Goal: Task Accomplishment & Management: Manage account settings

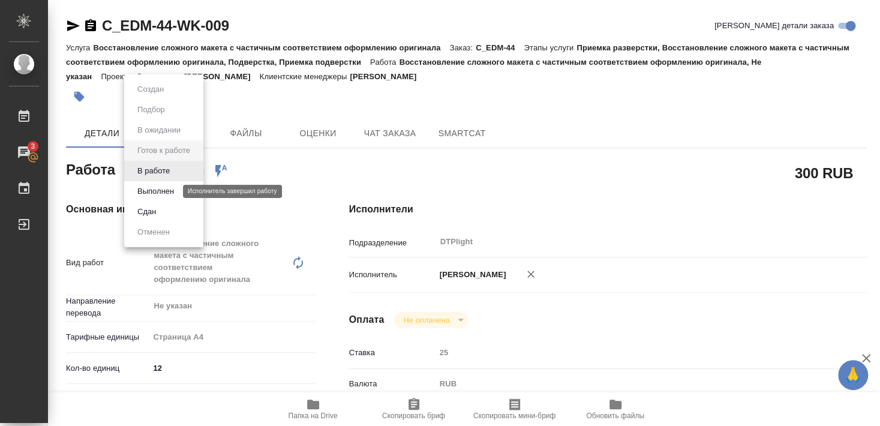
click at [155, 191] on button "Выполнен" at bounding box center [156, 191] width 44 height 13
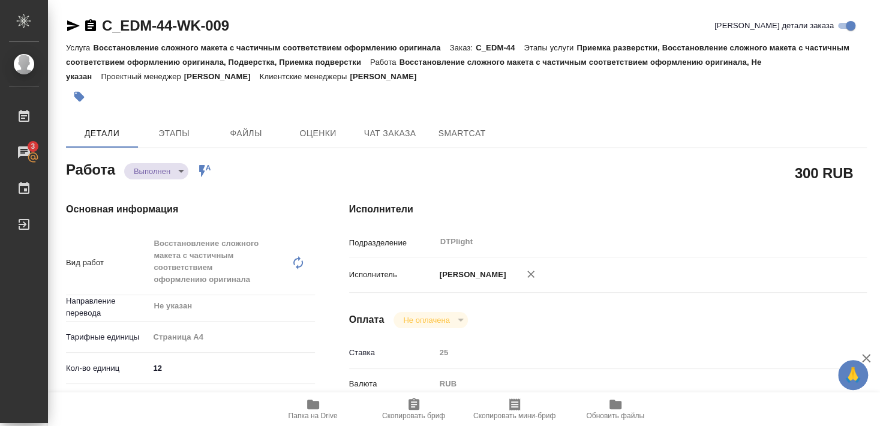
type textarea "x"
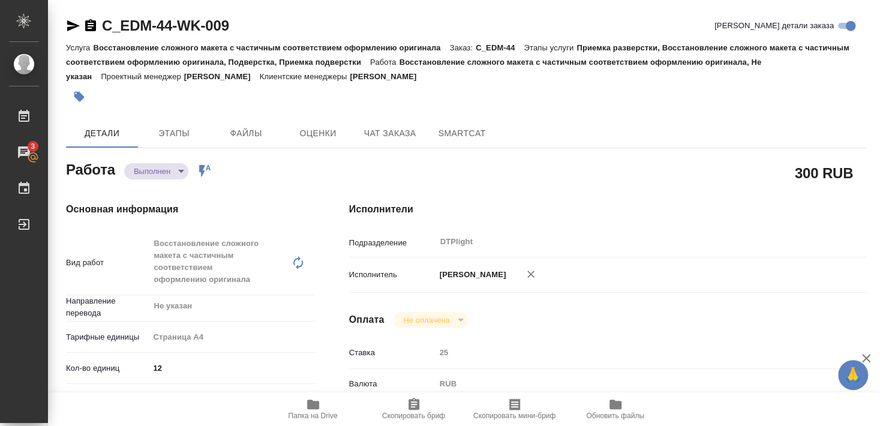
type textarea "x"
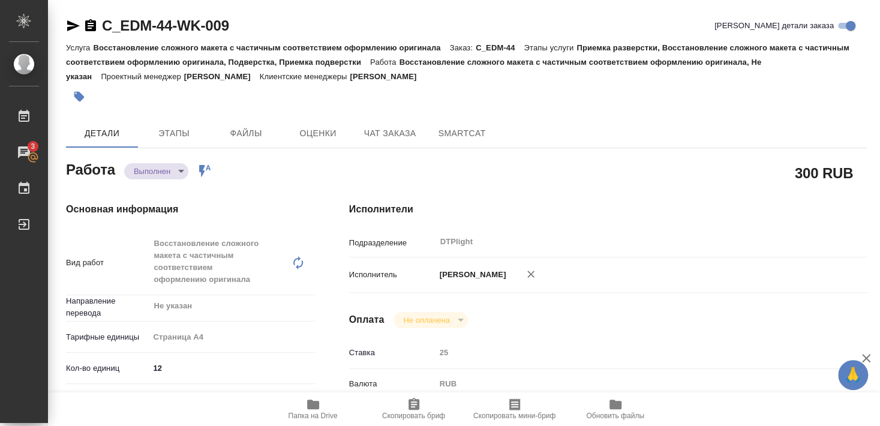
type textarea "x"
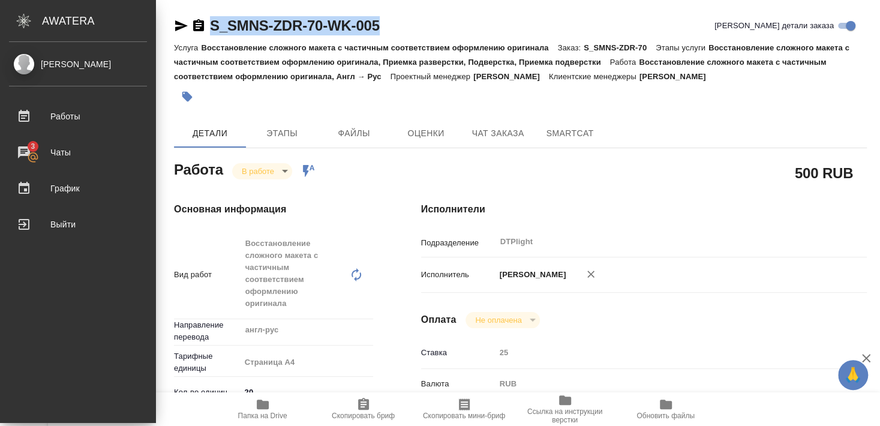
drag, startPoint x: 267, startPoint y: 36, endPoint x: 397, endPoint y: 36, distance: 129.5
click at [397, 36] on div "S_SMNS-ZDR-70-WK-005 Кратко детали заказа" at bounding box center [520, 28] width 693 height 24
copy link "S_SMNS-ZDR-70-WK-005"
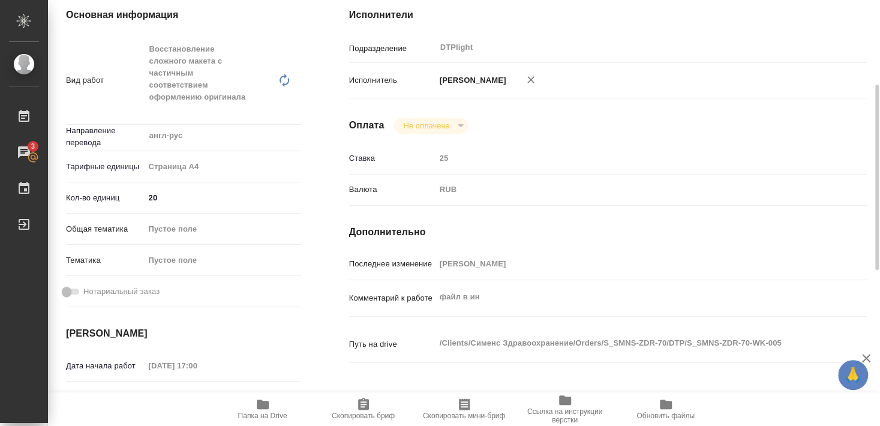
scroll to position [259, 0]
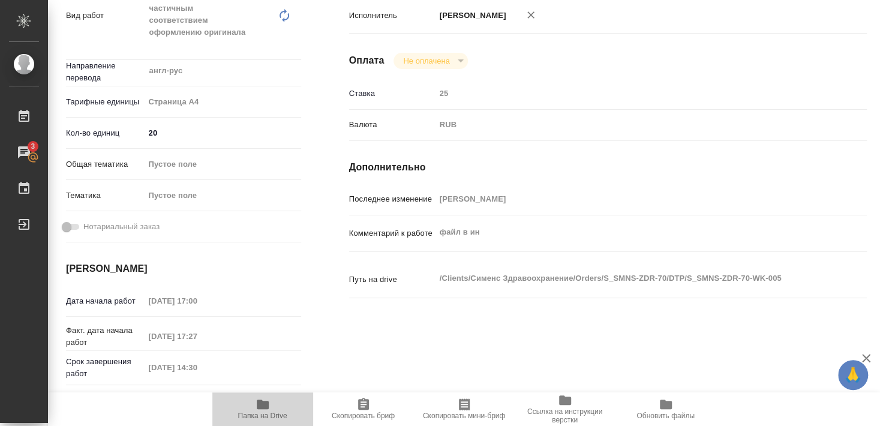
click at [264, 407] on icon "button" at bounding box center [263, 404] width 12 height 10
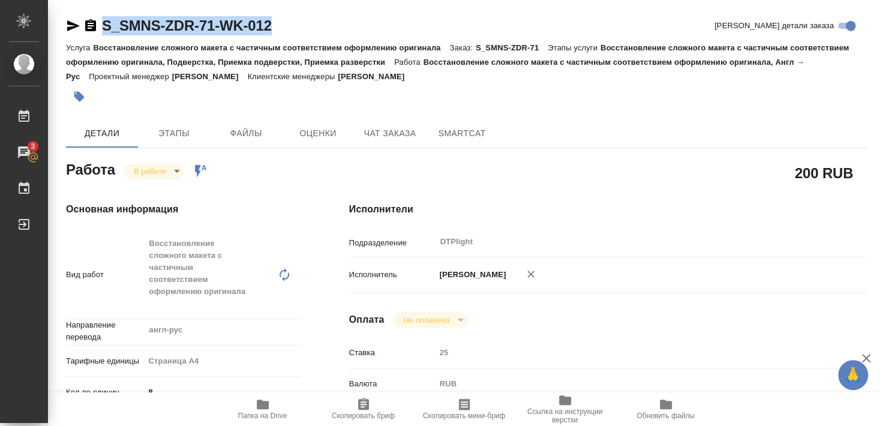
drag, startPoint x: 100, startPoint y: 35, endPoint x: 290, endPoint y: 32, distance: 189.5
click at [290, 32] on div "S_SMNS-ZDR-71-WK-012 [PERSON_NAME] детали заказа" at bounding box center [466, 25] width 801 height 19
copy link "S_SMNS-ZDR-71-WK-012"
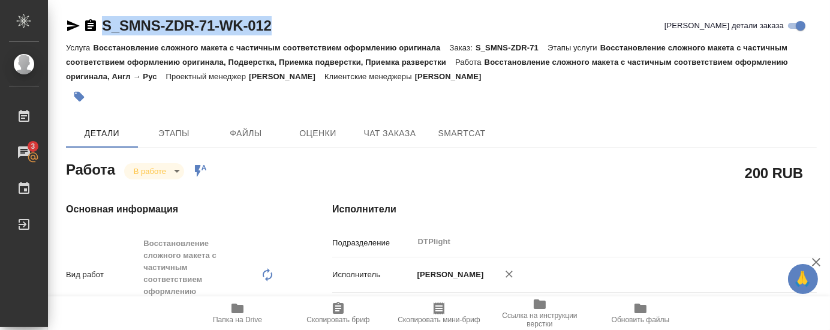
click at [559, 106] on div at bounding box center [316, 96] width 501 height 26
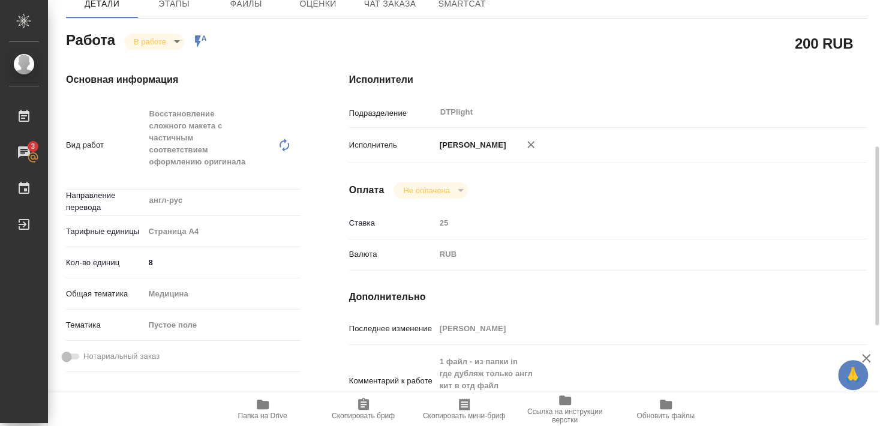
scroll to position [194, 0]
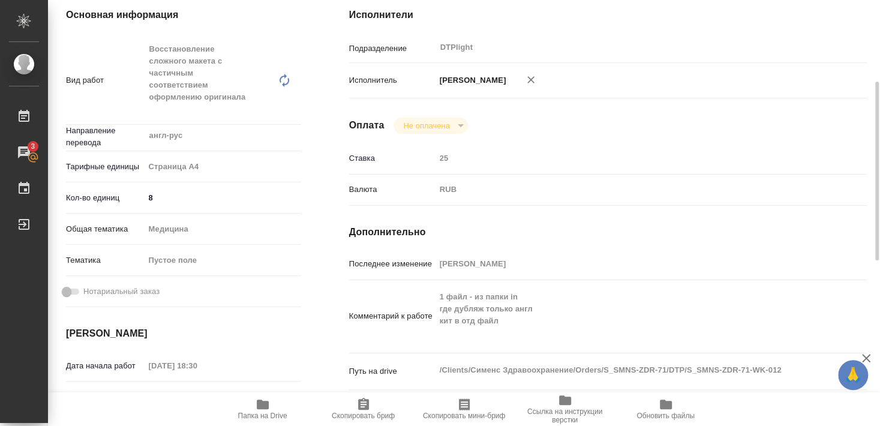
click at [269, 407] on icon "button" at bounding box center [262, 404] width 14 height 14
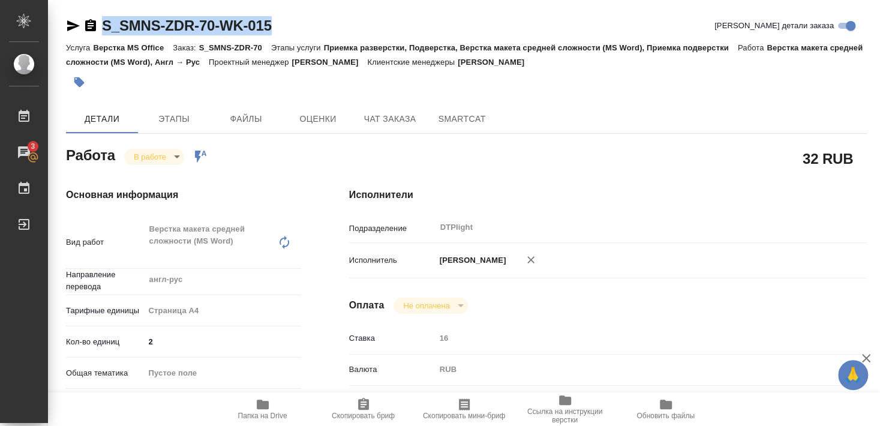
drag, startPoint x: 103, startPoint y: 37, endPoint x: 283, endPoint y: 28, distance: 180.1
click at [283, 28] on div "S_SMNS-ZDR-70-WK-015 Кратко детали заказа" at bounding box center [466, 28] width 801 height 24
copy link "S_SMNS-ZDR-70-WK-015"
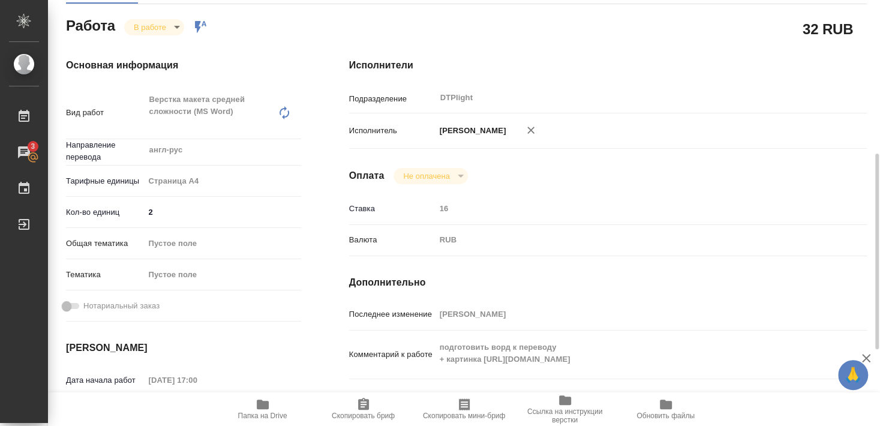
scroll to position [259, 0]
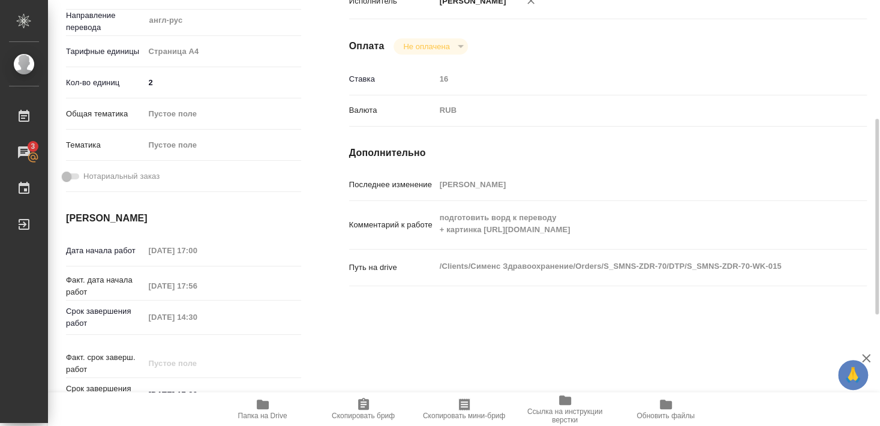
click at [259, 411] on icon "button" at bounding box center [262, 404] width 14 height 14
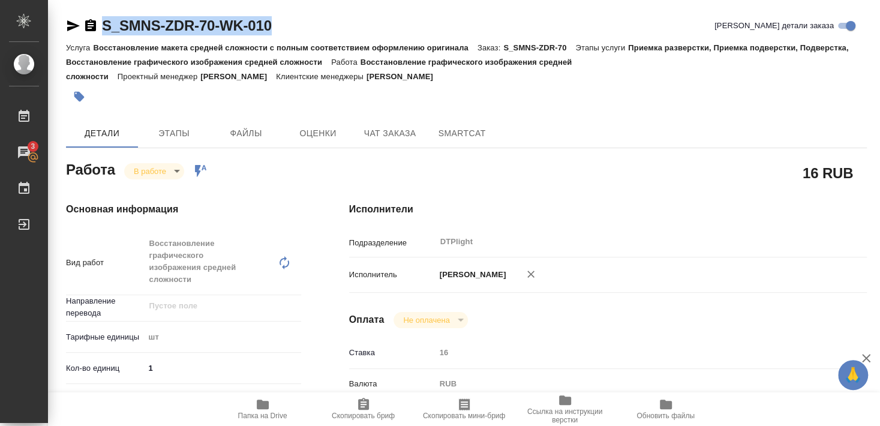
drag, startPoint x: 109, startPoint y: 38, endPoint x: 284, endPoint y: 33, distance: 174.6
click at [284, 32] on div "S_SMNS-ZDR-70-WK-010 Кратко детали заказа" at bounding box center [466, 28] width 801 height 24
copy link "S_SMNS-ZDR-70-WK-010"
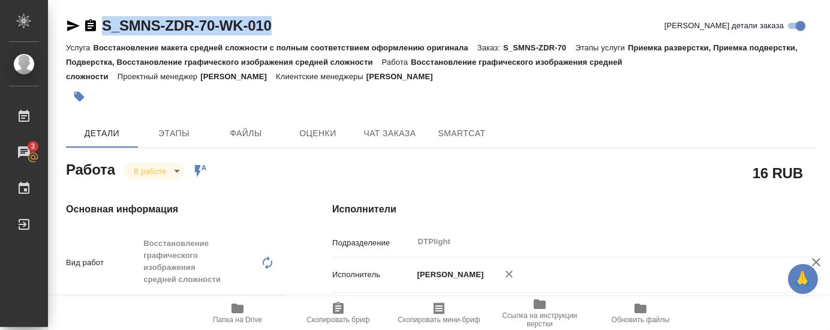
drag, startPoint x: 571, startPoint y: 101, endPoint x: 799, endPoint y: 11, distance: 244.4
click at [571, 101] on div at bounding box center [441, 96] width 751 height 26
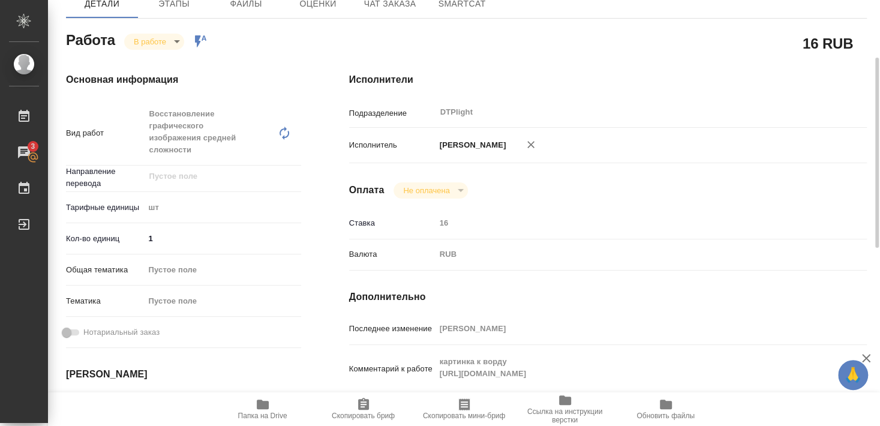
scroll to position [194, 0]
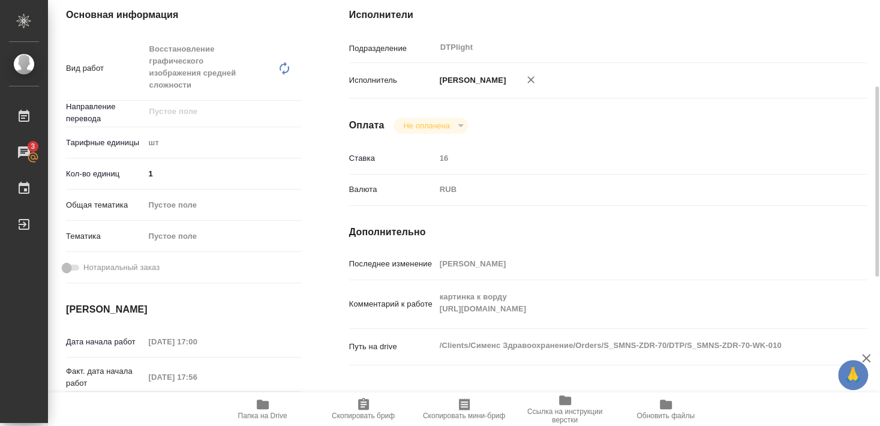
click at [266, 414] on span "Папка на Drive" at bounding box center [262, 415] width 49 height 8
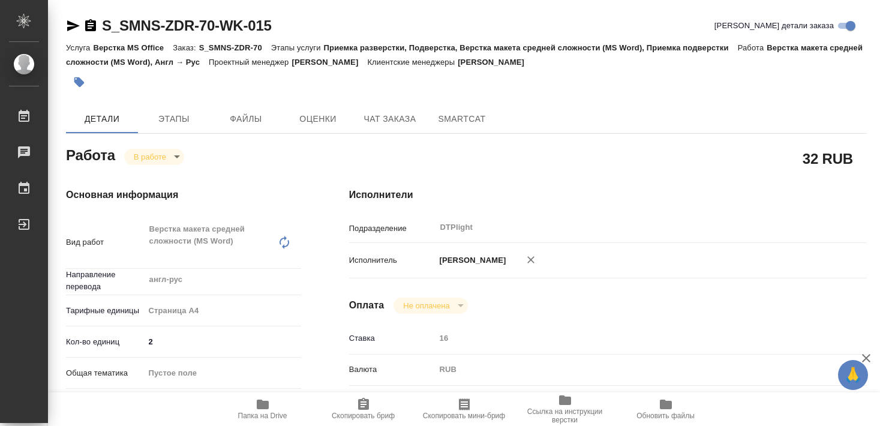
type textarea "x"
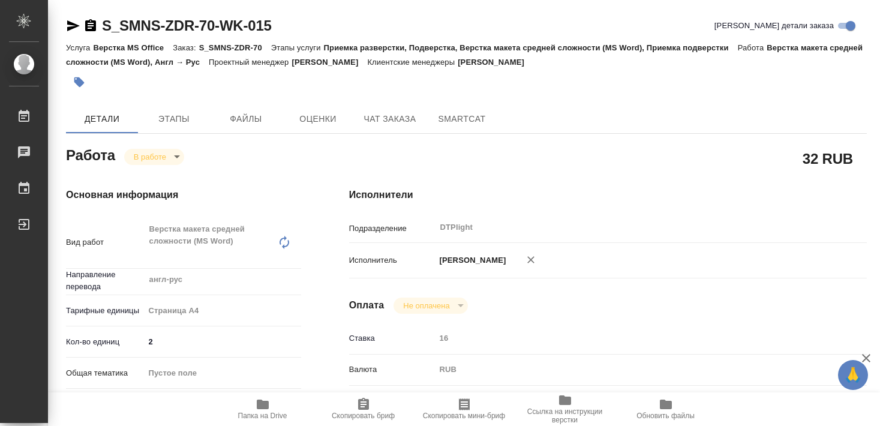
type textarea "x"
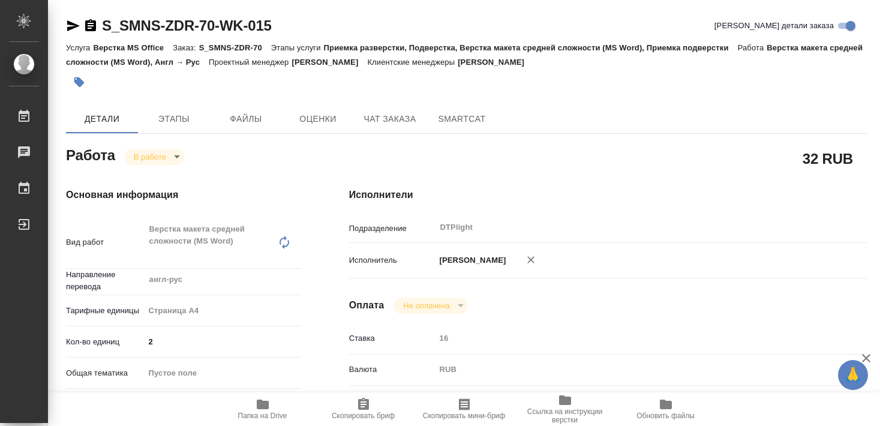
type textarea "x"
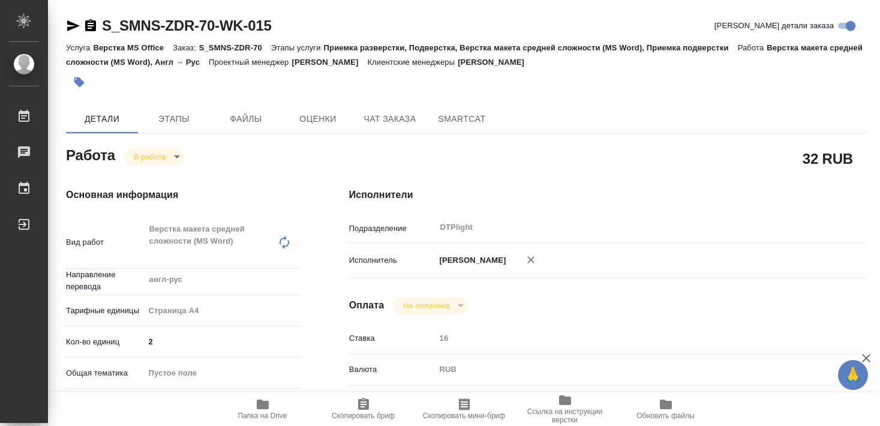
type textarea "x"
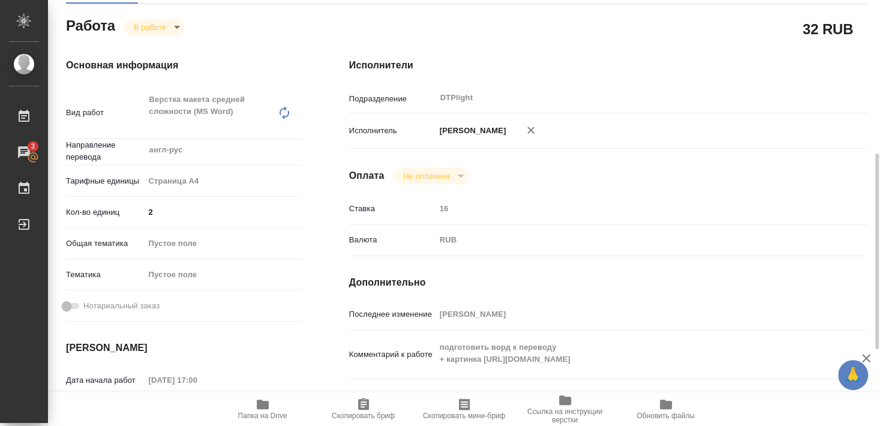
scroll to position [194, 0]
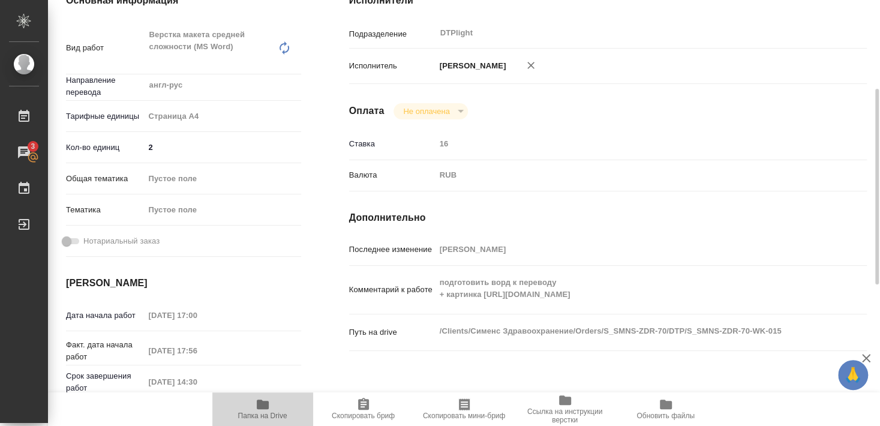
click at [261, 408] on icon "button" at bounding box center [263, 404] width 12 height 10
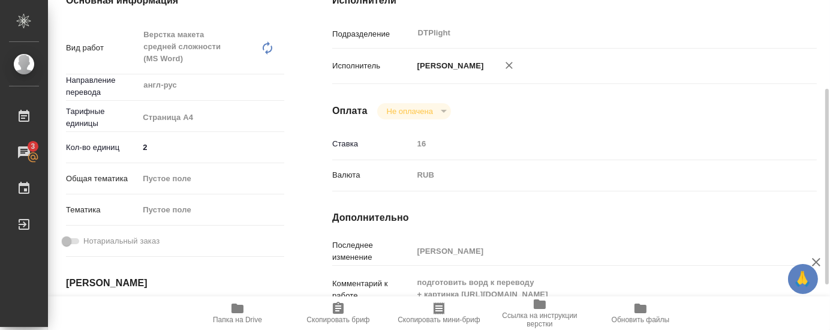
type textarea "x"
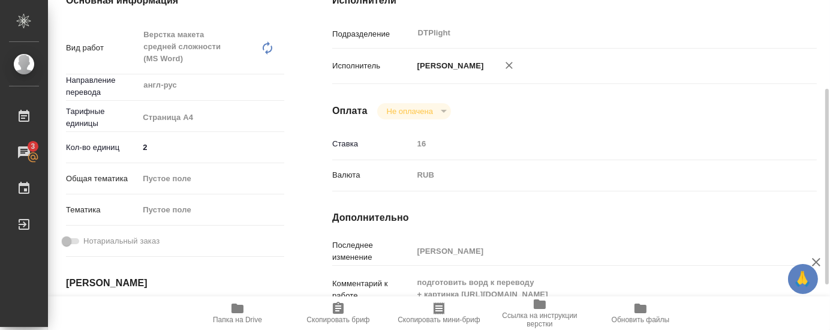
type textarea "x"
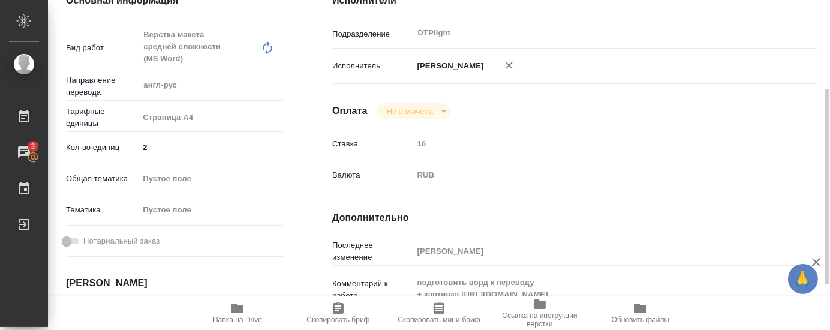
type textarea "x"
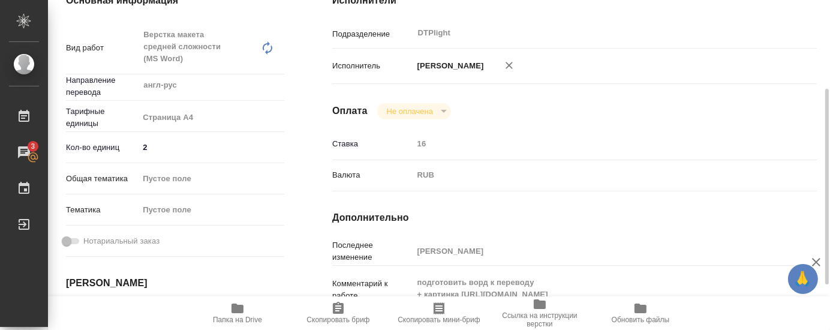
type textarea "x"
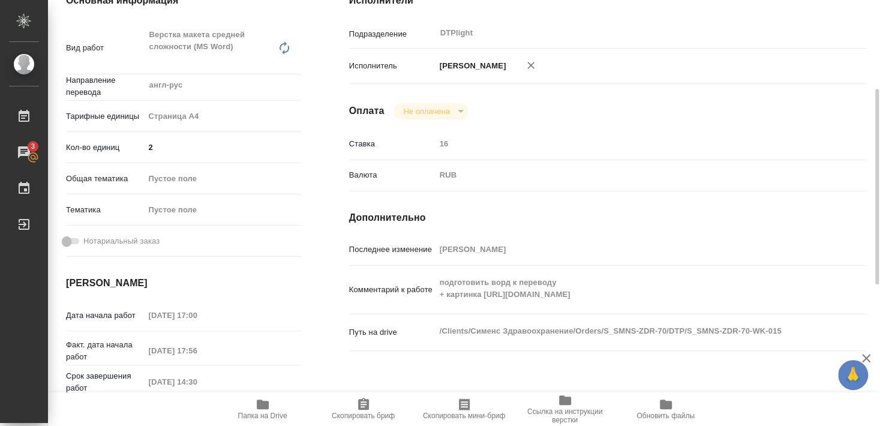
type textarea "x"
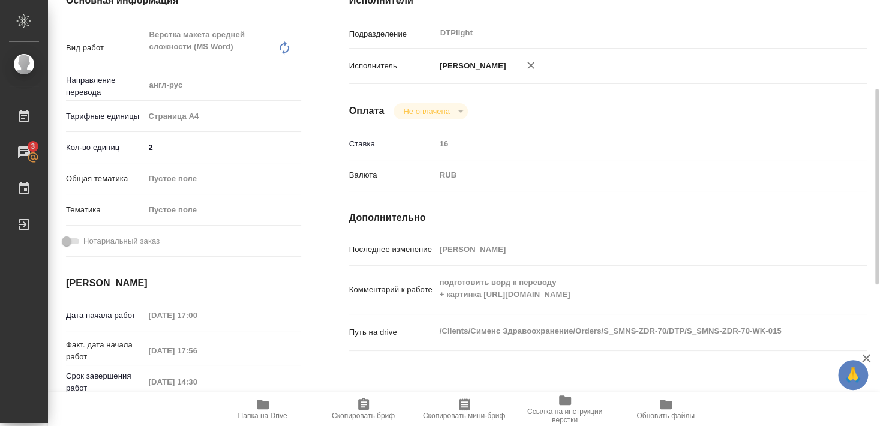
type textarea "x"
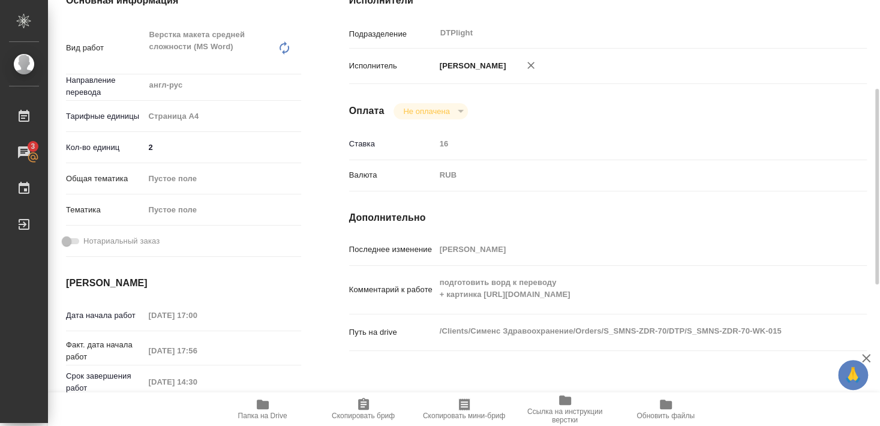
type textarea "x"
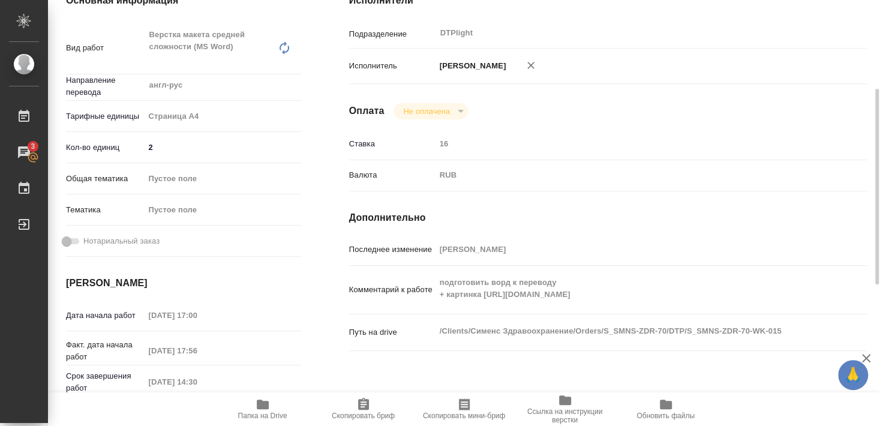
type textarea "x"
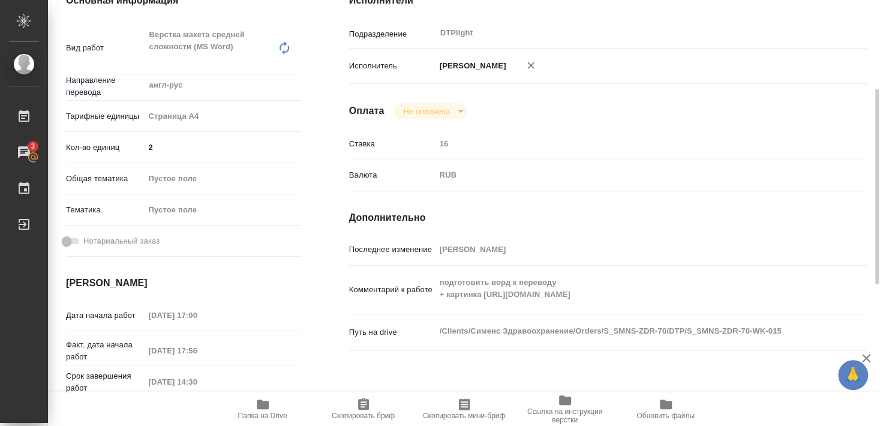
type textarea "x"
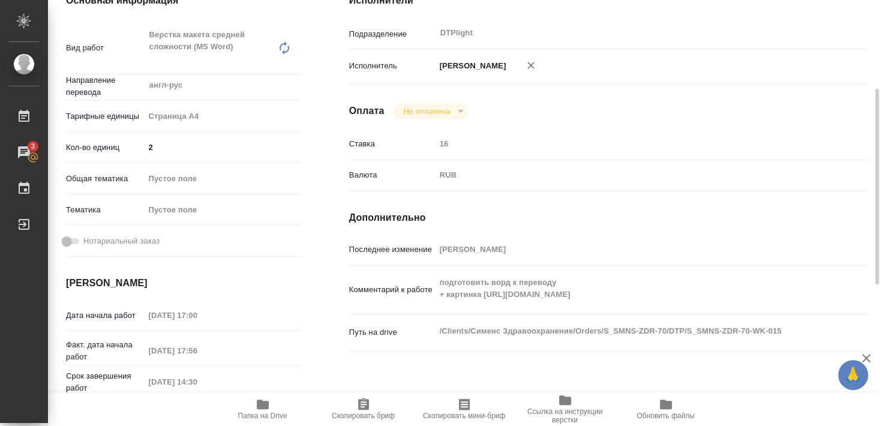
type textarea "x"
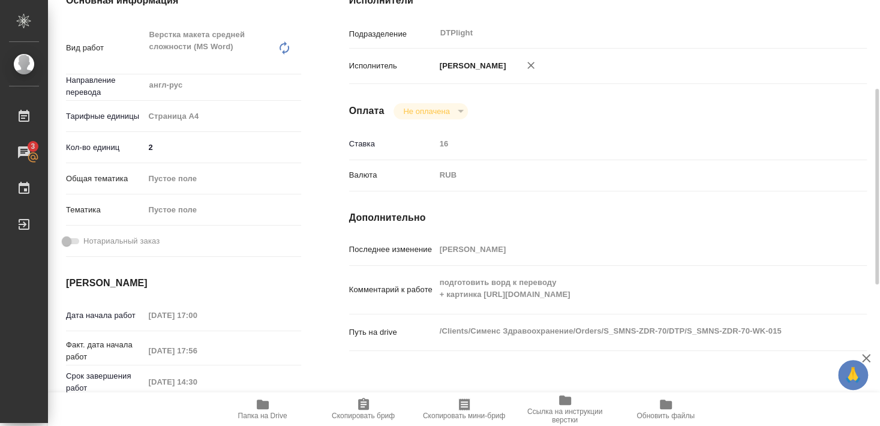
type textarea "x"
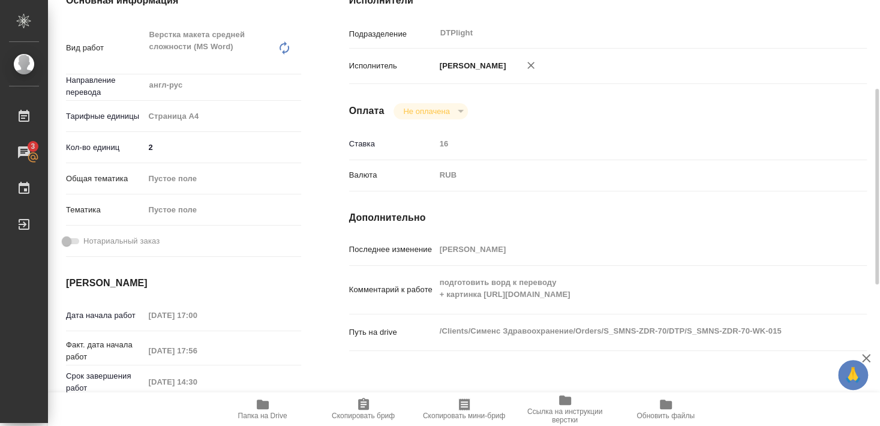
type textarea "x"
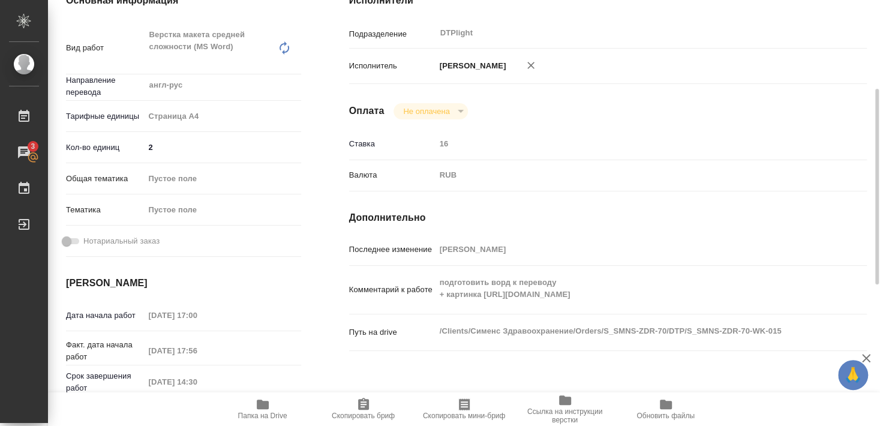
type textarea "x"
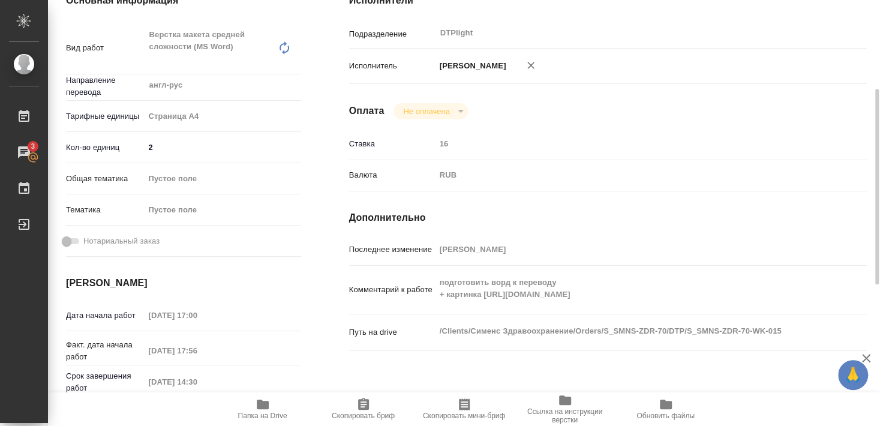
type textarea "x"
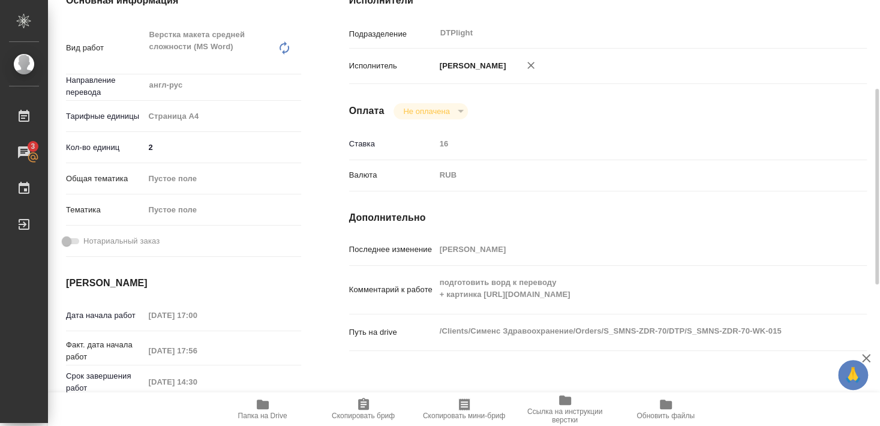
type textarea "x"
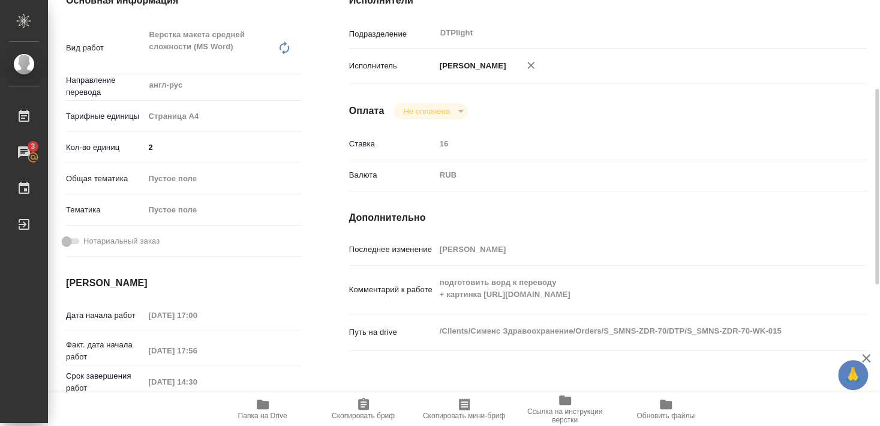
type textarea "x"
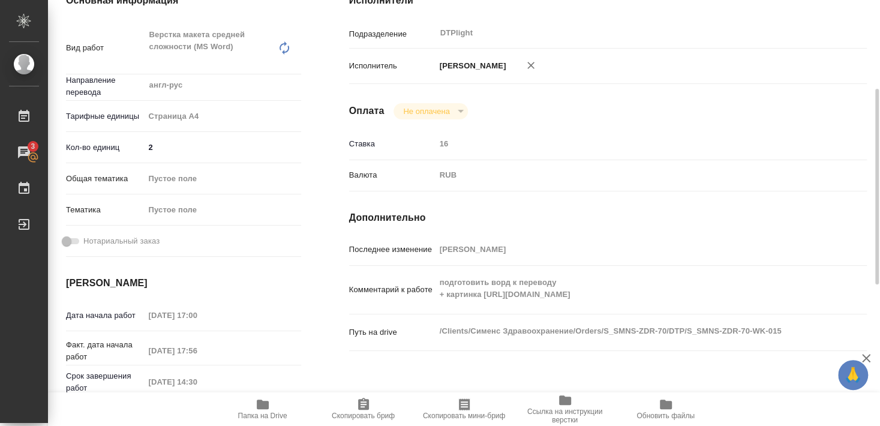
type textarea "x"
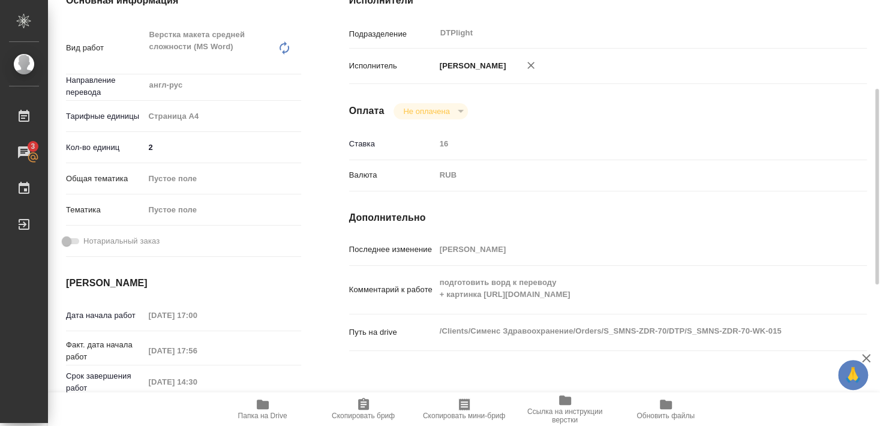
type textarea "x"
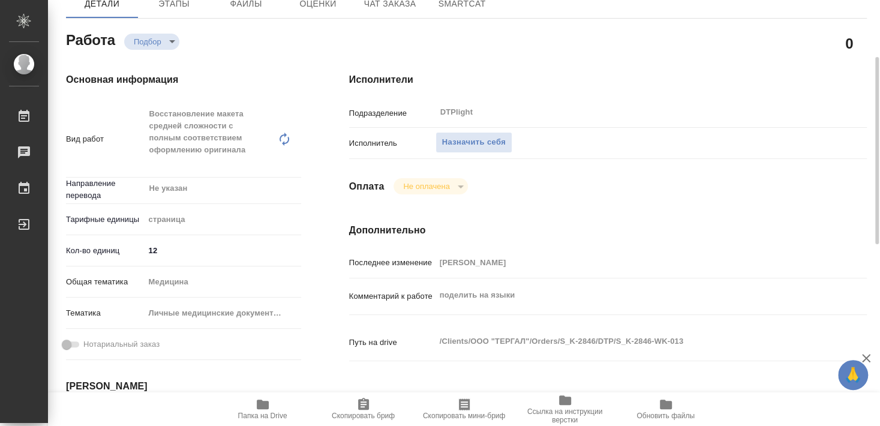
scroll to position [259, 0]
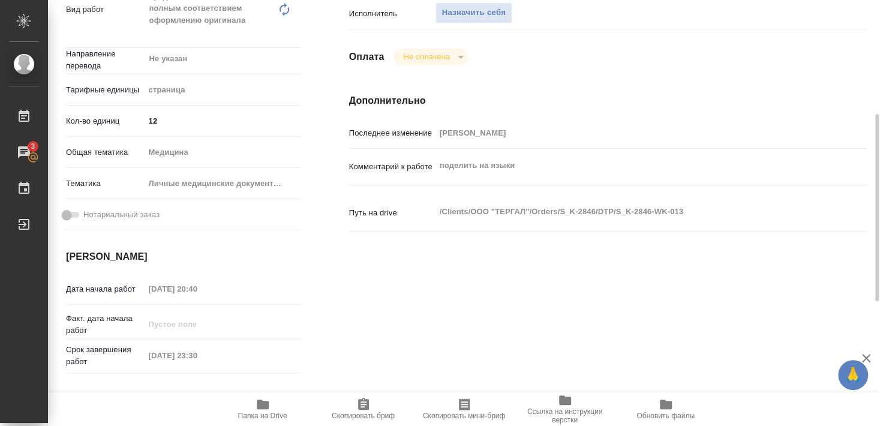
click at [263, 408] on icon "button" at bounding box center [263, 404] width 12 height 10
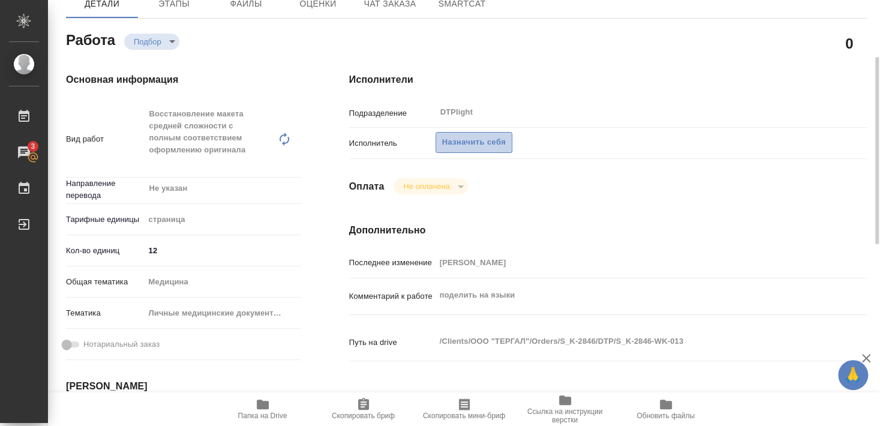
click at [472, 136] on span "Назначить себя" at bounding box center [474, 143] width 64 height 14
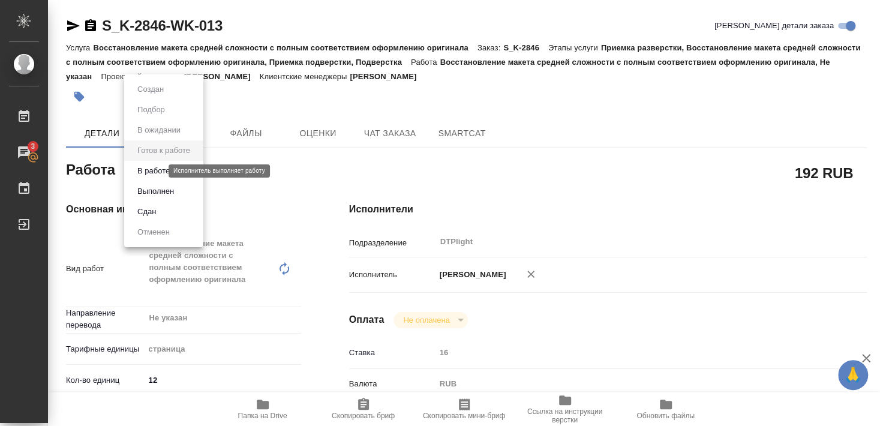
click at [154, 171] on button "В работе" at bounding box center [154, 170] width 40 height 13
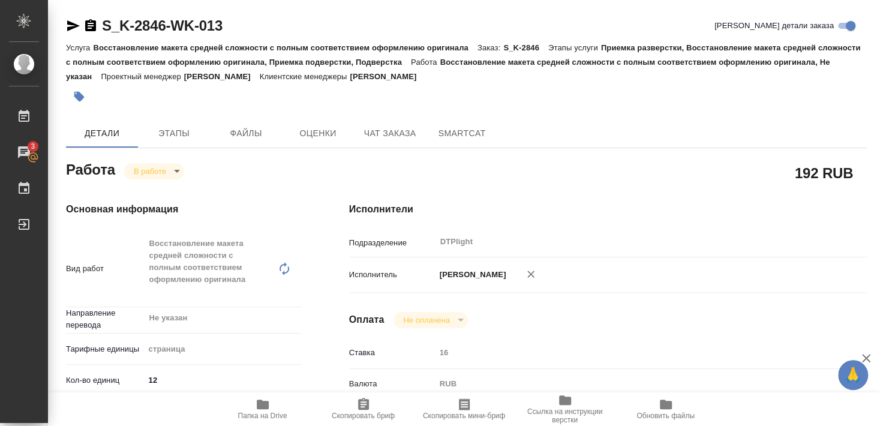
type textarea "x"
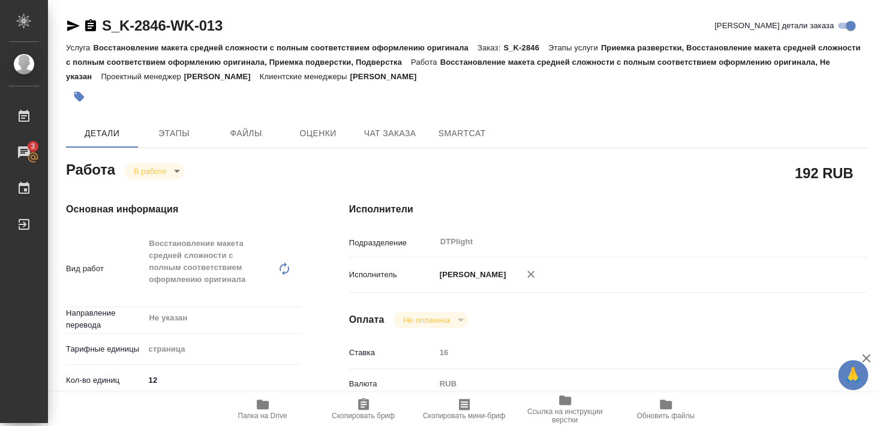
type textarea "x"
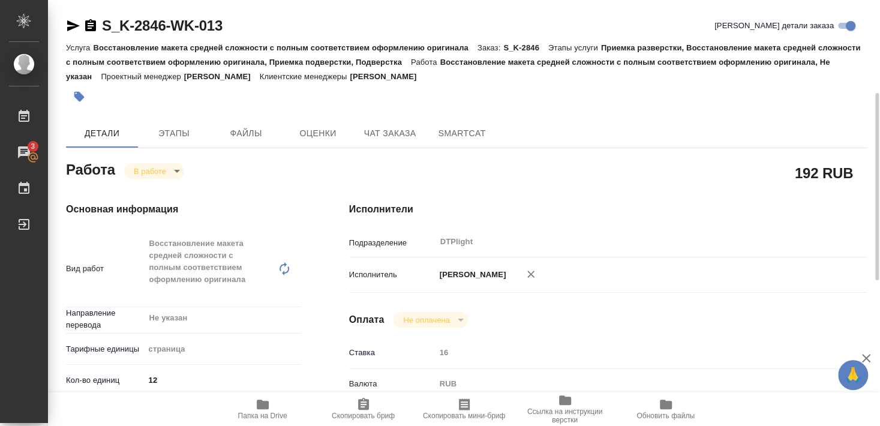
type textarea "x"
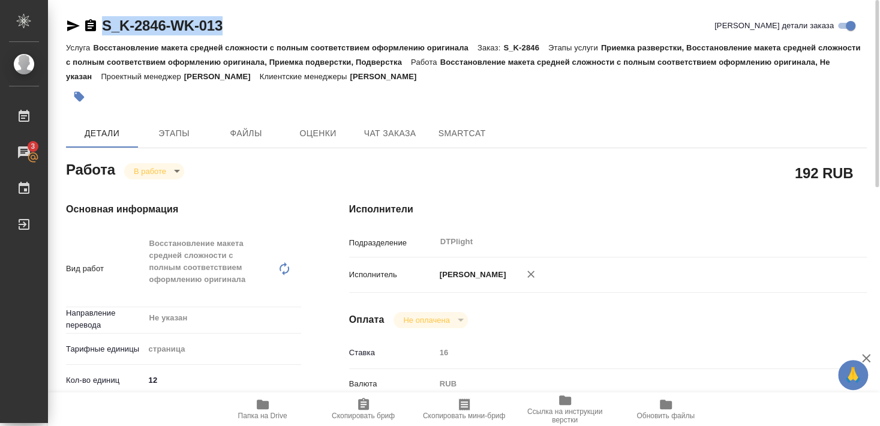
drag, startPoint x: 104, startPoint y: 37, endPoint x: 235, endPoint y: 27, distance: 131.7
click at [235, 27] on div "S_K-2846-WK-013 Кратко детали заказа" at bounding box center [466, 28] width 801 height 24
copy link "S_K-2846-WK-013"
type textarea "x"
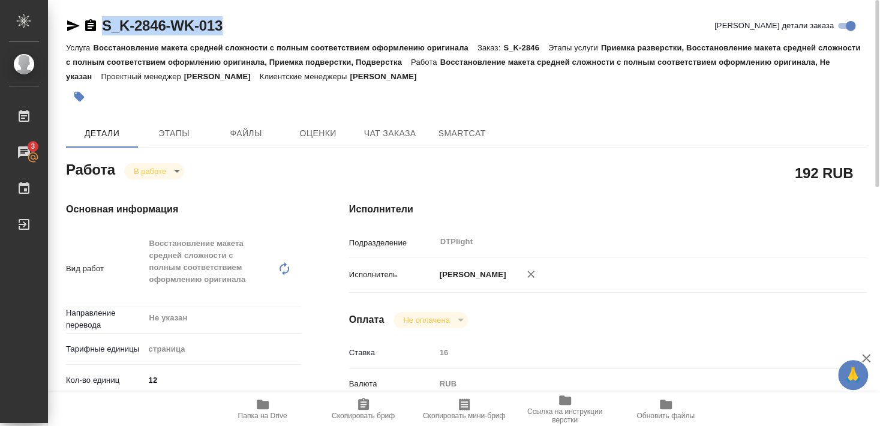
type textarea "x"
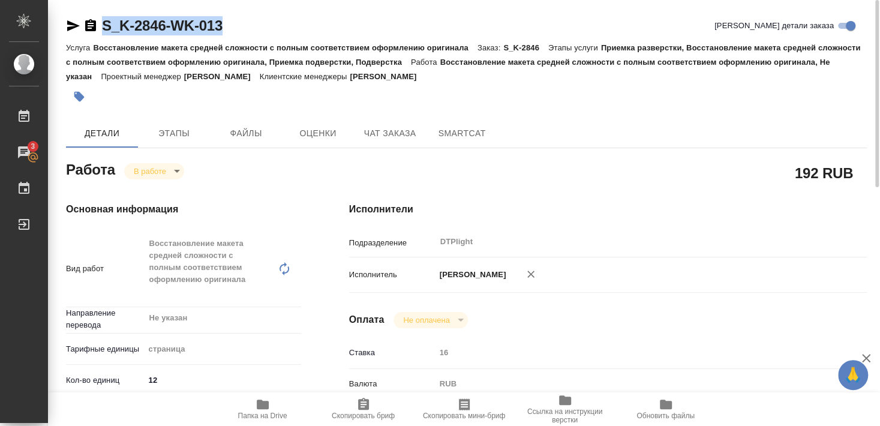
type textarea "x"
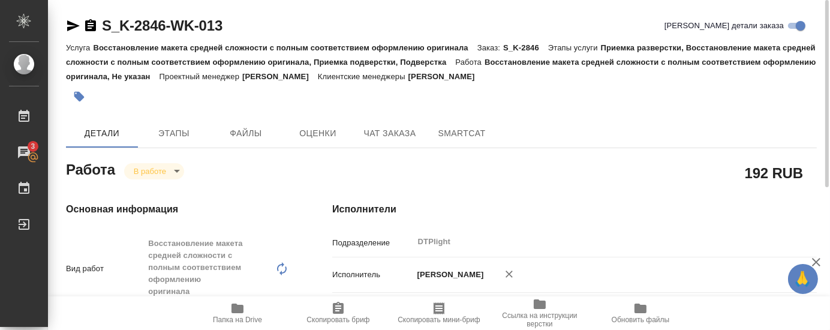
drag, startPoint x: 392, startPoint y: 94, endPoint x: 534, endPoint y: 54, distance: 148.1
click at [392, 94] on div at bounding box center [316, 96] width 501 height 26
type textarea "x"
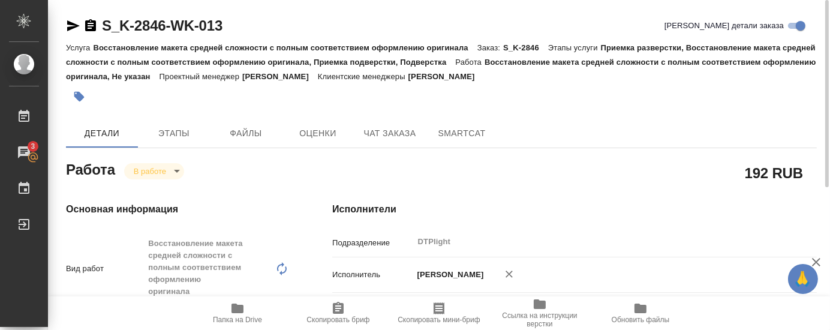
type textarea "x"
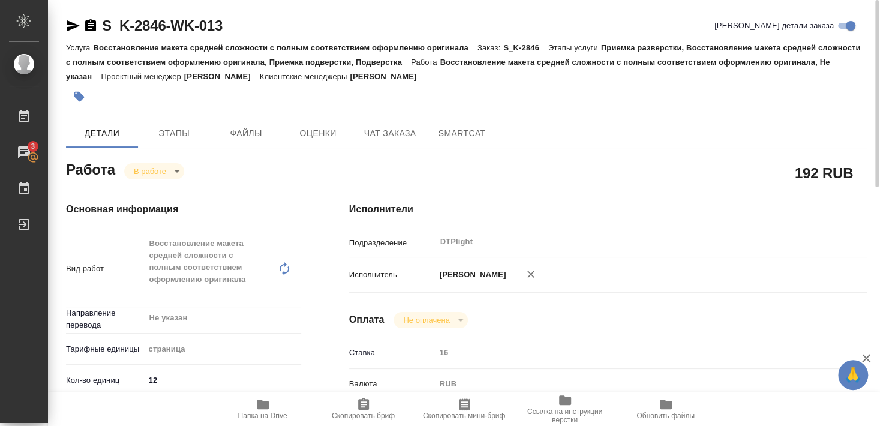
type textarea "x"
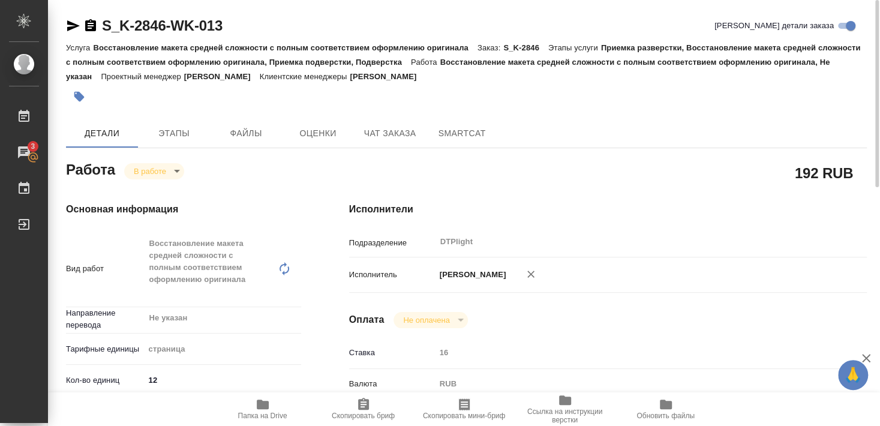
type textarea "x"
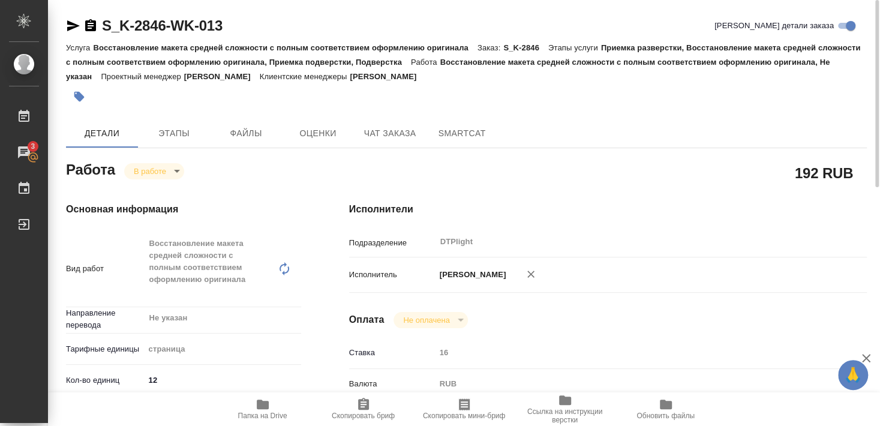
type textarea "x"
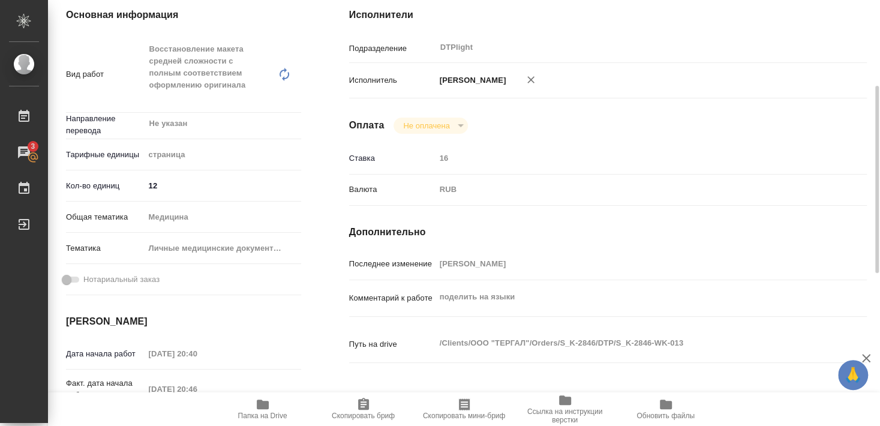
scroll to position [259, 0]
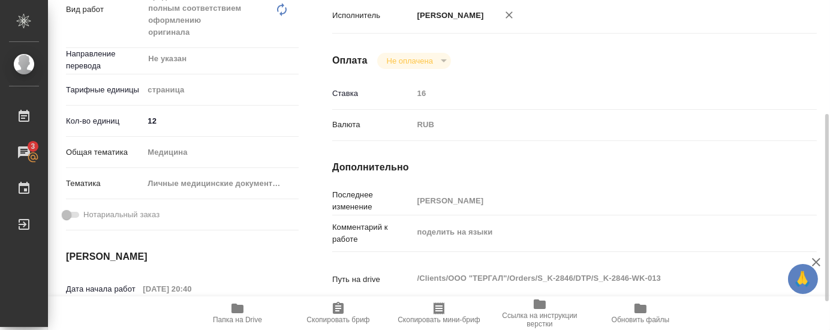
type textarea "x"
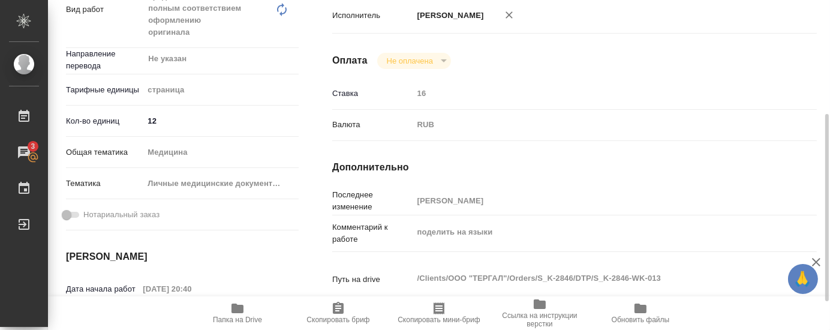
type textarea "x"
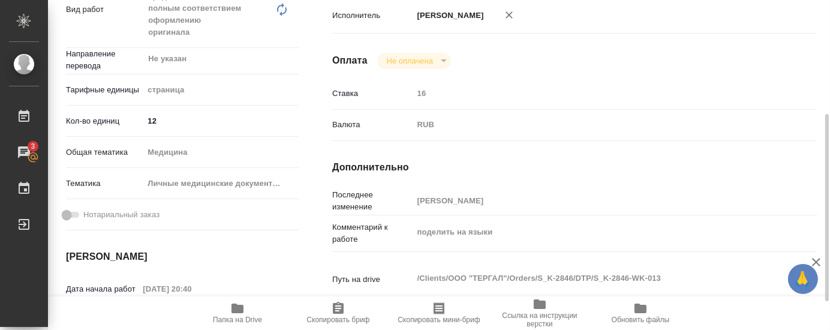
type textarea "x"
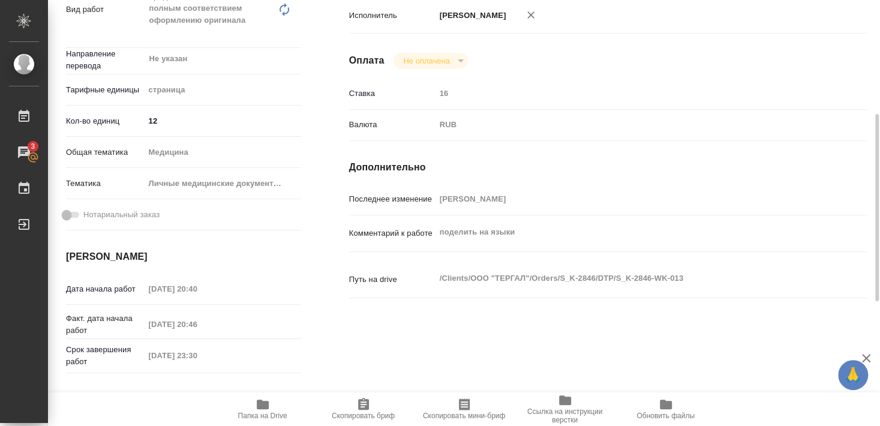
type textarea "x"
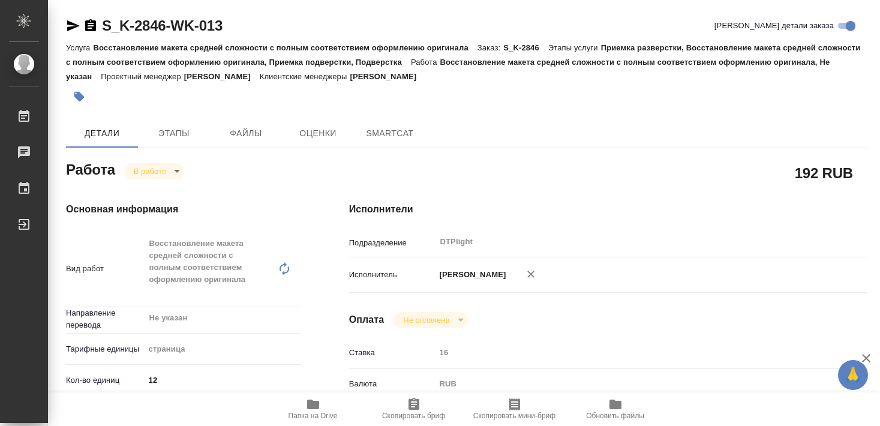
type textarea "x"
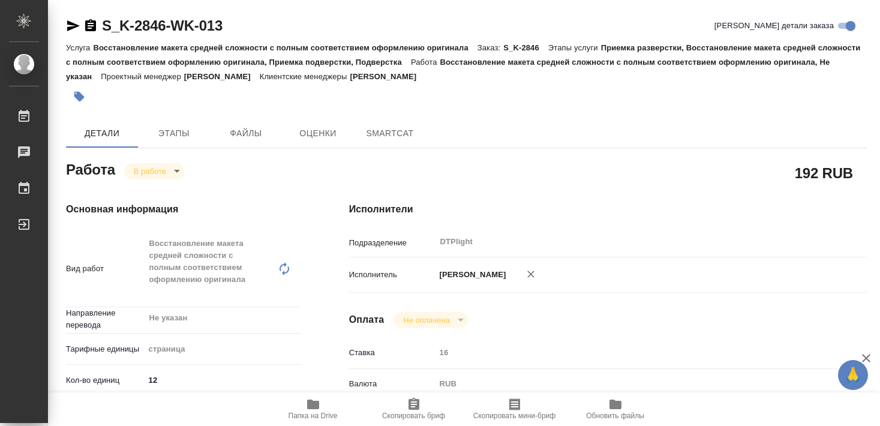
type textarea "x"
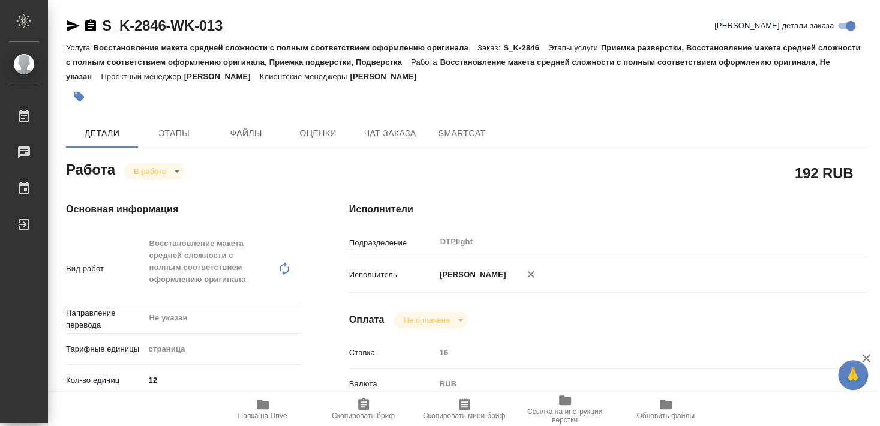
type textarea "x"
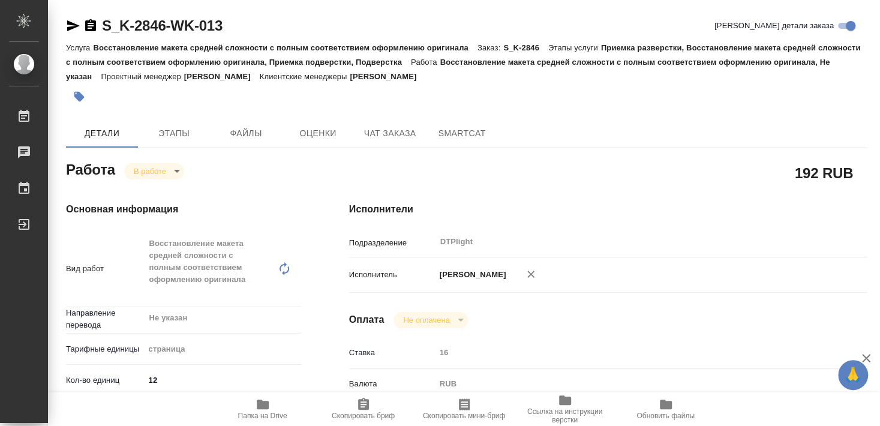
type textarea "x"
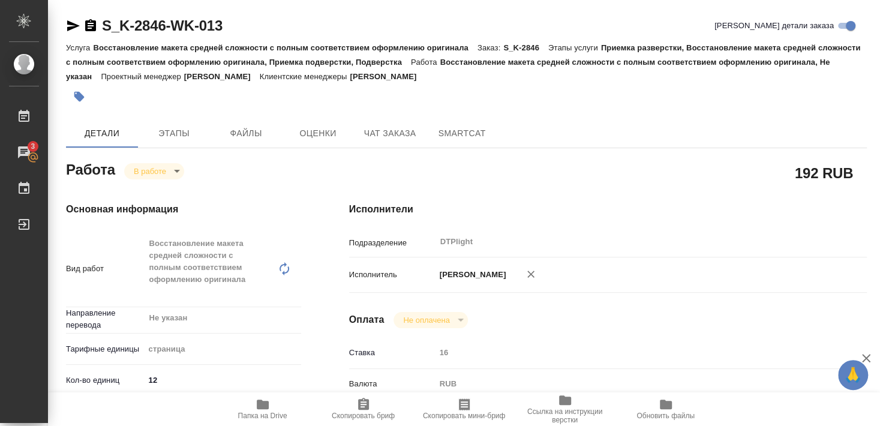
click at [267, 406] on icon "button" at bounding box center [263, 404] width 12 height 10
